Goal: Transaction & Acquisition: Purchase product/service

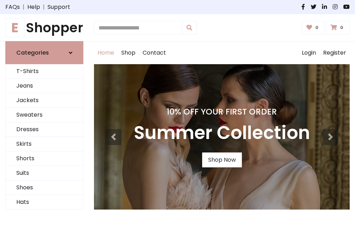
click at [177, 114] on h4 "10% Off Your First Order" at bounding box center [222, 112] width 176 height 10
click at [222, 160] on link "Shop Now" at bounding box center [222, 159] width 40 height 15
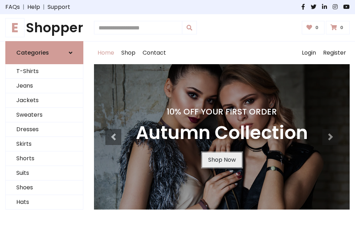
click at [222, 160] on link "Shop Now" at bounding box center [222, 159] width 40 height 15
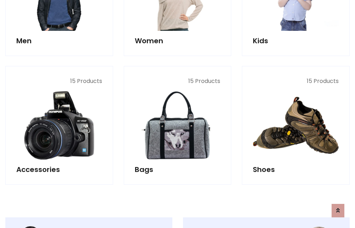
scroll to position [707, 0]
